Goal: Book appointment/travel/reservation

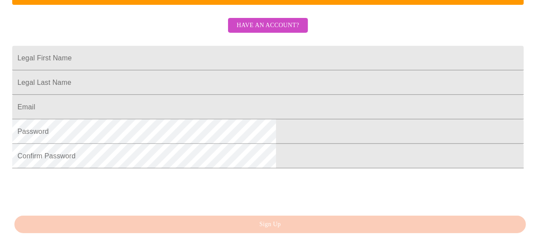
scroll to position [206, 0]
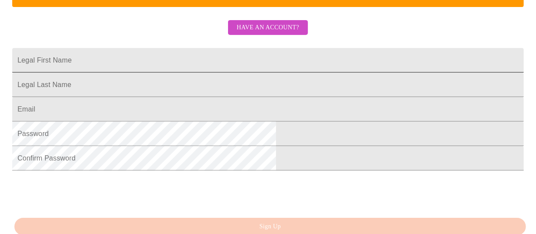
click at [229, 72] on input "Legal First Name" at bounding box center [268, 60] width 512 height 24
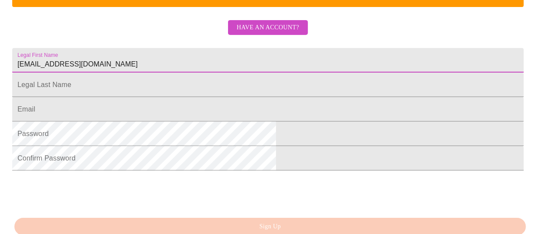
drag, startPoint x: 235, startPoint y: 80, endPoint x: 83, endPoint y: 80, distance: 152.1
type input "[PERSON_NAME]"
click at [162, 97] on input "Legal First Name" at bounding box center [268, 85] width 512 height 24
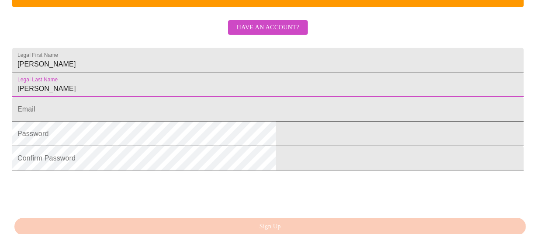
type input "[PERSON_NAME]"
click at [139, 122] on input "Legal First Name" at bounding box center [268, 109] width 512 height 24
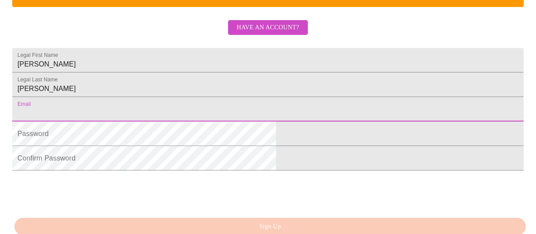
type input "[EMAIL_ADDRESS][DOMAIN_NAME]"
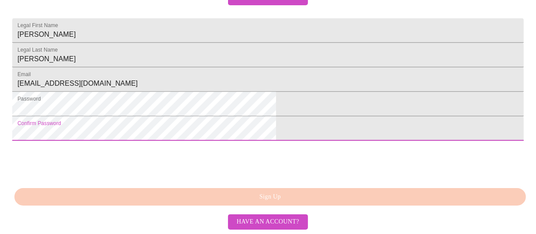
scroll to position [294, 0]
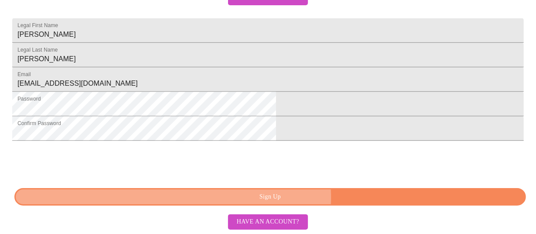
click at [297, 198] on span "Sign Up" at bounding box center [270, 196] width 492 height 11
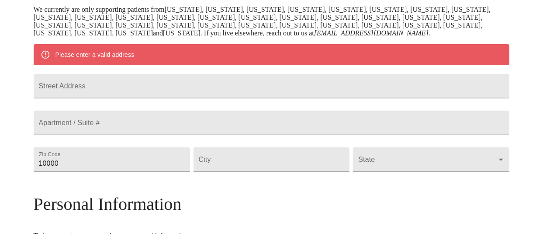
scroll to position [172, 0]
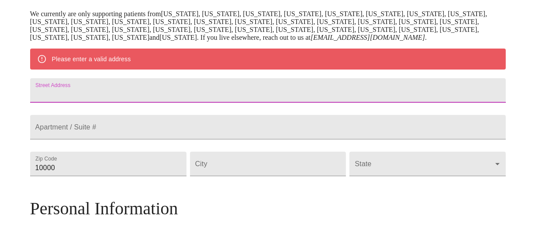
click at [226, 103] on input "Street Address" at bounding box center [268, 90] width 476 height 24
type input "[STREET_ADDRESS]"
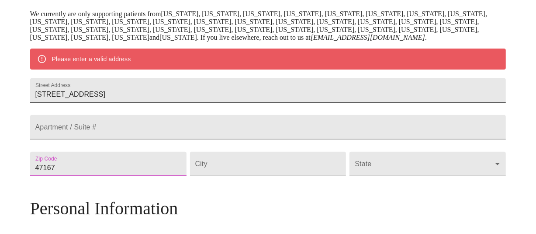
type input "47167"
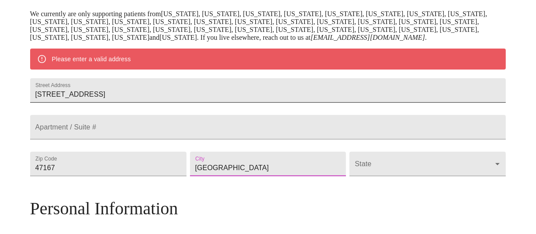
type input "[GEOGRAPHIC_DATA]"
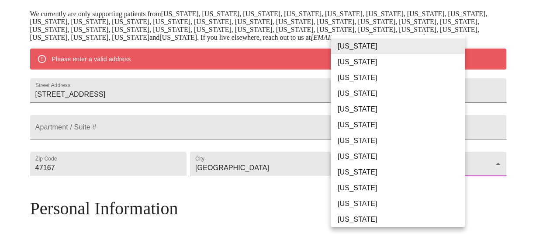
click at [372, 193] on body "MyMenopauseRx Welcome to MyMenopauseRx Since it's your first time here, you'll …" at bounding box center [271, 175] width 536 height 689
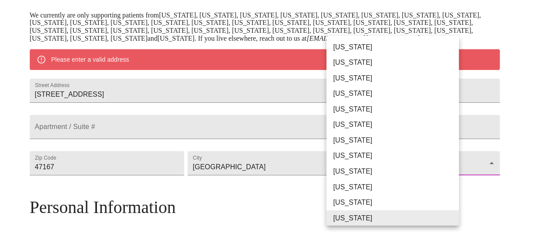
scroll to position [104, 0]
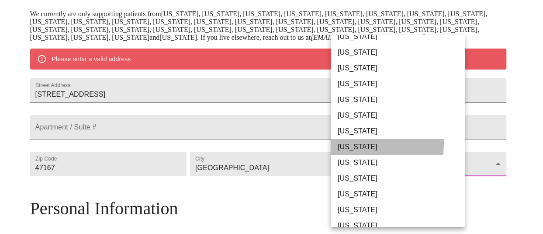
click at [346, 143] on li "[US_STATE]" at bounding box center [401, 147] width 141 height 16
type input "[US_STATE]"
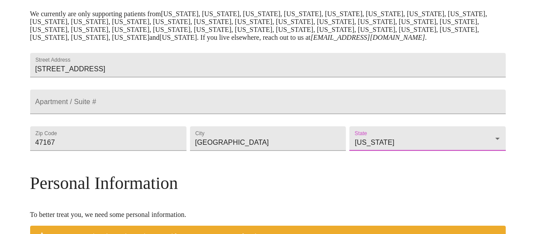
click at [479, 111] on div "MyMenopauseRx Welcome to MyMenopauseRx Since it's your first time here, you'll …" at bounding box center [268, 163] width 476 height 664
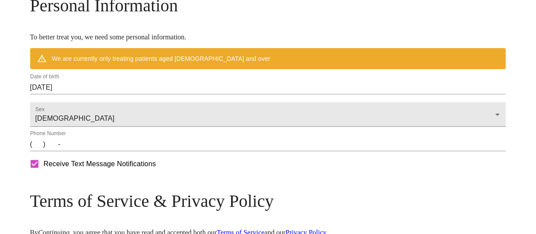
scroll to position [437, 0]
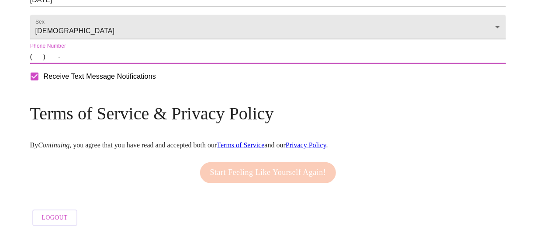
click at [95, 64] on input "(   )    -" at bounding box center [268, 57] width 476 height 14
type input "[PHONE_NUMBER]"
click at [264, 141] on link "Terms of Service" at bounding box center [241, 144] width 48 height 7
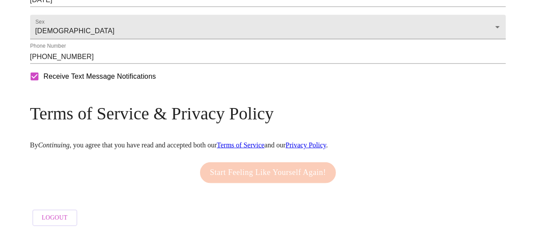
click at [282, 166] on div "Start Feeling Like Yourself Again!" at bounding box center [268, 173] width 141 height 30
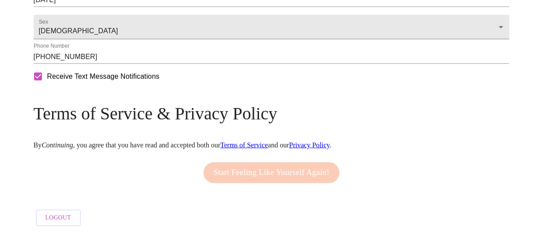
scroll to position [300, 0]
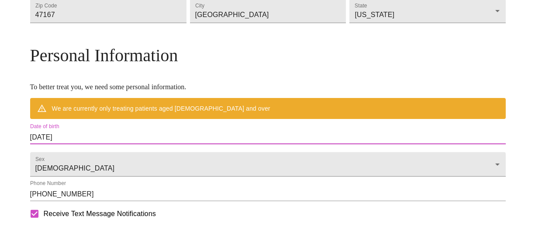
drag, startPoint x: 153, startPoint y: 169, endPoint x: 49, endPoint y: 174, distance: 104.6
click at [49, 174] on div "MyMenopauseRx Welcome to MyMenopauseRx Since it's your first time here, you'll …" at bounding box center [268, 36] width 476 height 664
click at [131, 144] on input "[DATE]" at bounding box center [268, 137] width 476 height 14
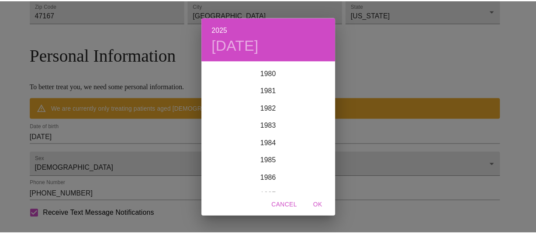
scroll to position [1364, 0]
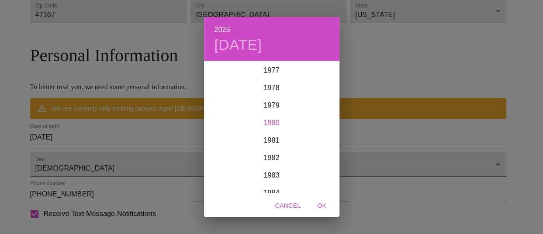
click at [276, 125] on div "1980" at bounding box center [272, 122] width 136 height 17
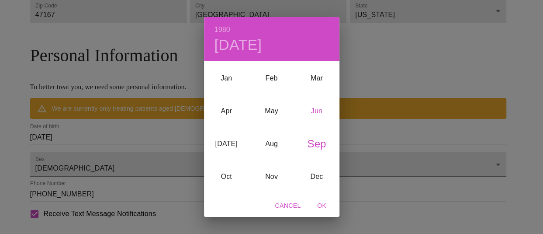
click at [324, 109] on div "Jun" at bounding box center [316, 110] width 45 height 33
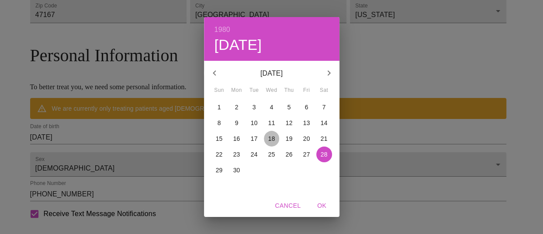
click at [271, 139] on p "18" at bounding box center [271, 138] width 7 height 9
click at [321, 200] on span "OK" at bounding box center [322, 205] width 21 height 11
type input "[DATE]"
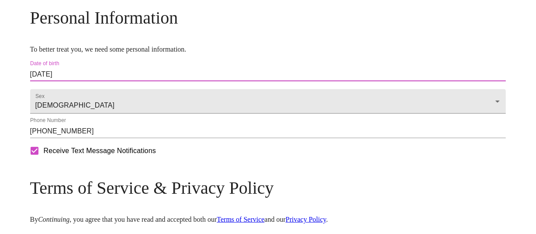
scroll to position [431, 0]
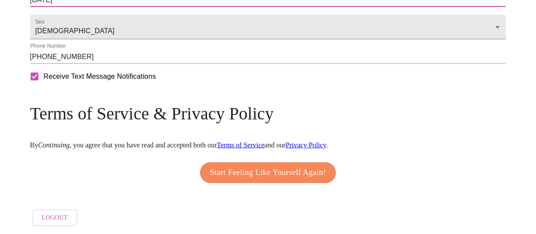
drag, startPoint x: 290, startPoint y: 179, endPoint x: 348, endPoint y: 179, distance: 57.3
click at [290, 179] on span "Start Feeling Like Yourself Again!" at bounding box center [268, 173] width 116 height 14
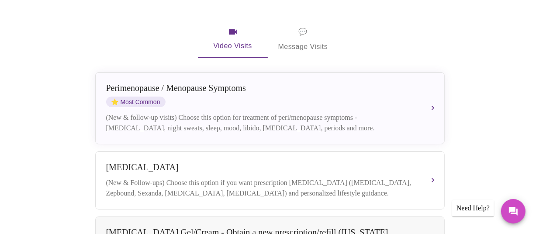
scroll to position [175, 0]
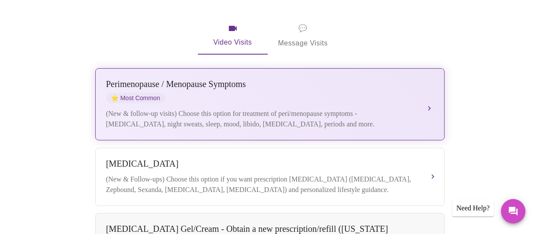
click at [375, 88] on div "[MEDICAL_DATA] / Menopause Symptoms ⭐ Most Common" at bounding box center [261, 91] width 310 height 24
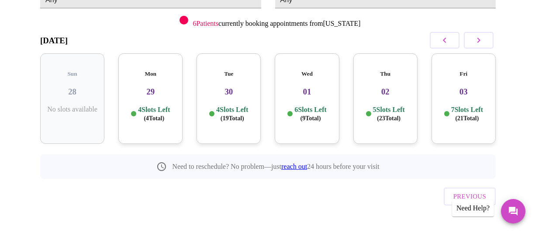
click at [146, 87] on h3 "29" at bounding box center [150, 92] width 50 height 10
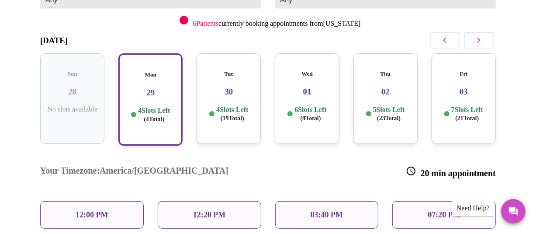
click at [331, 210] on p "03:40 PM" at bounding box center [327, 214] width 32 height 9
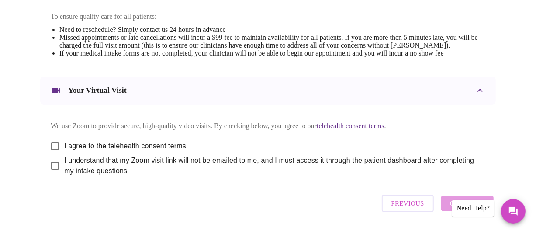
scroll to position [424, 0]
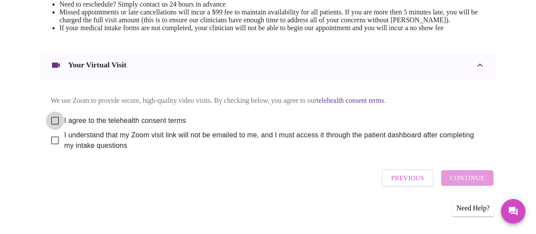
click at [52, 116] on input "I agree to the telehealth consent terms" at bounding box center [55, 120] width 18 height 18
checkbox input "true"
click at [50, 139] on input "I understand that my Zoom visit link will not be emailed to me, and I must acce…" at bounding box center [55, 140] width 18 height 18
checkbox input "true"
click at [459, 183] on span "Continue" at bounding box center [467, 177] width 35 height 11
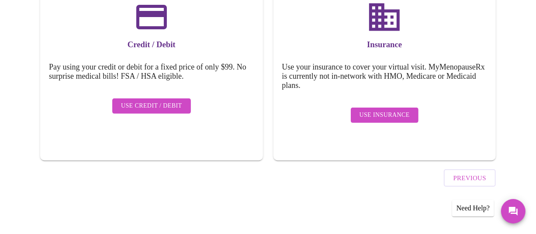
scroll to position [150, 0]
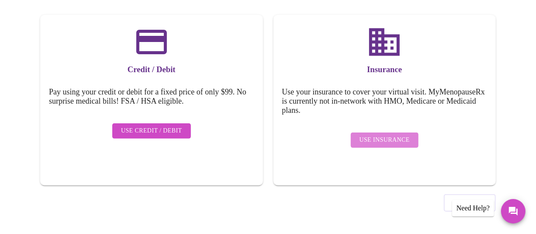
click at [388, 135] on span "Use Insurance" at bounding box center [385, 140] width 50 height 11
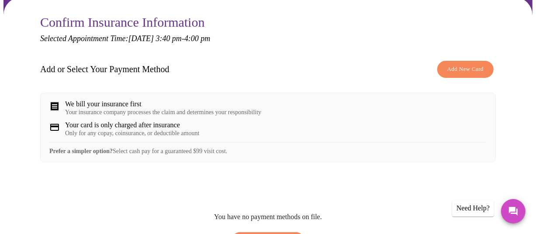
scroll to position [87, 0]
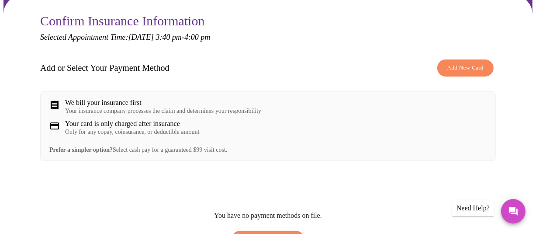
click at [455, 68] on span "Add New Card" at bounding box center [466, 68] width 36 height 10
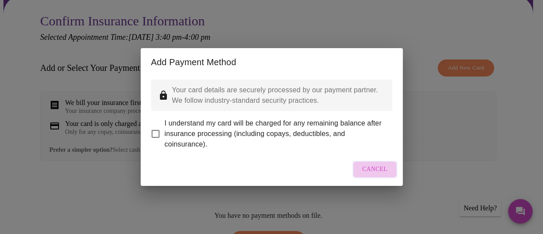
drag, startPoint x: 385, startPoint y: 170, endPoint x: 177, endPoint y: 134, distance: 211.6
click at [377, 167] on button "Cancel" at bounding box center [375, 169] width 45 height 17
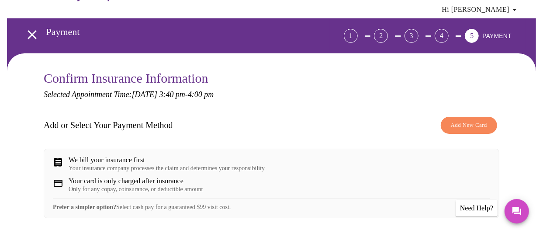
scroll to position [44, 0]
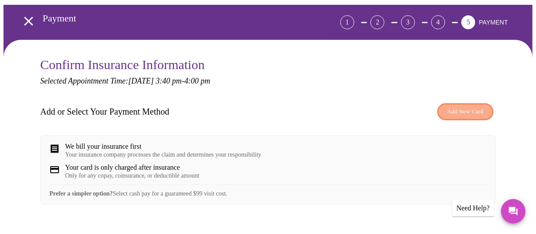
click at [473, 107] on span "Add New Card" at bounding box center [466, 112] width 36 height 10
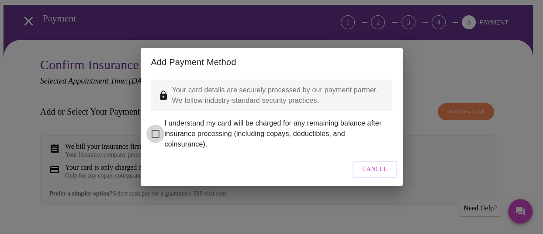
click at [159, 126] on input "I understand my card will be charged for any remaining balance after insurance …" at bounding box center [155, 134] width 18 height 18
checkbox input "true"
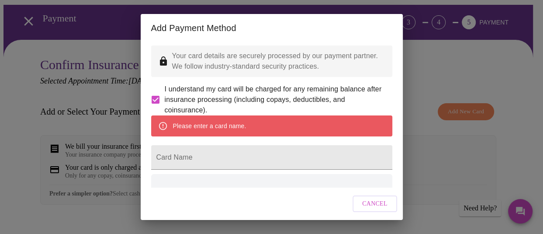
click at [252, 135] on div "Please enter a card name." at bounding box center [271, 125] width 241 height 21
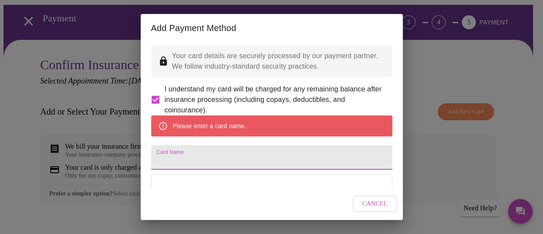
click at [179, 170] on input "Card Name" at bounding box center [271, 157] width 241 height 24
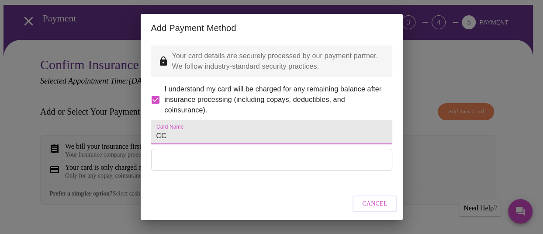
type input "CC"
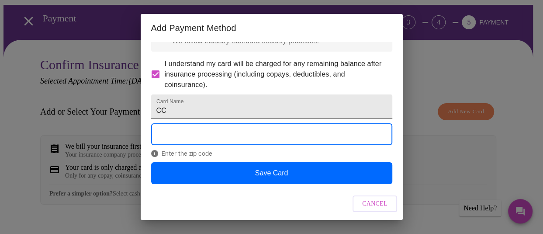
scroll to position [48, 0]
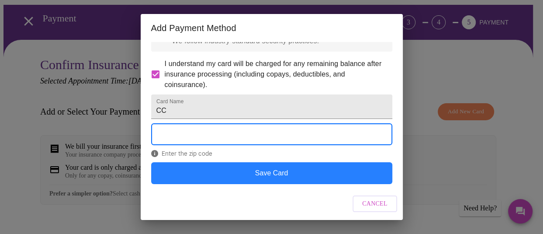
click at [289, 173] on button "Save Card" at bounding box center [271, 173] width 241 height 22
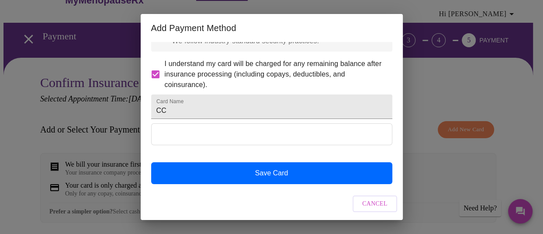
scroll to position [3, 0]
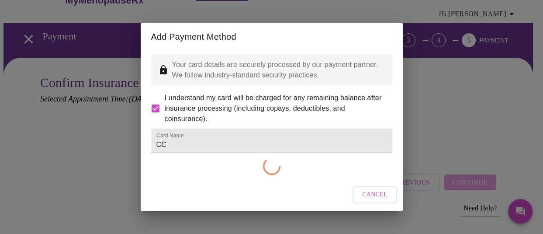
checkbox input "false"
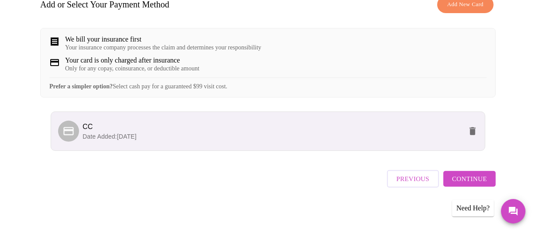
scroll to position [157, 0]
click at [473, 183] on span "Continue" at bounding box center [469, 177] width 35 height 11
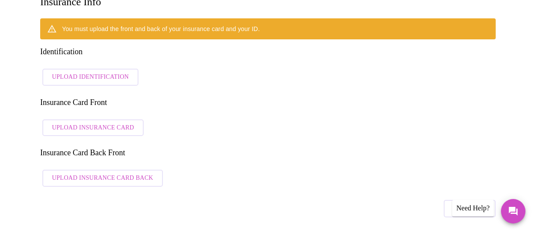
click at [85, 72] on span "Upload Identification" at bounding box center [90, 77] width 77 height 11
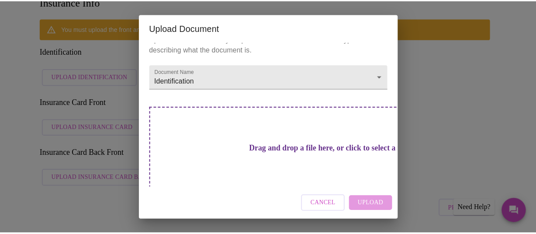
scroll to position [21, 0]
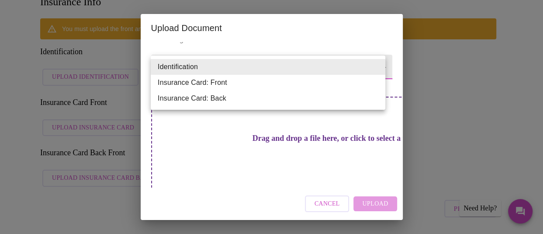
click at [240, 69] on li "Identification" at bounding box center [268, 67] width 235 height 16
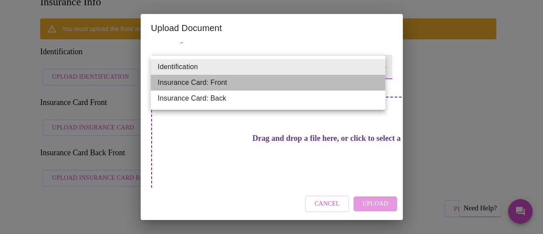
click at [231, 84] on li "Insurance Card: Front" at bounding box center [268, 83] width 235 height 16
type input "Insurance Card: Front"
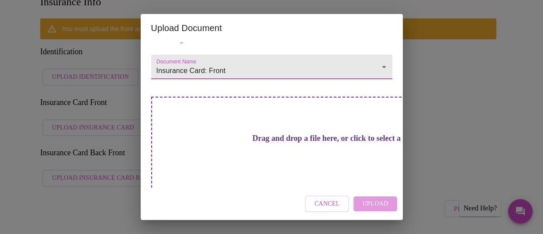
click at [329, 203] on span "Cancel" at bounding box center [327, 203] width 25 height 11
